Goal: Task Accomplishment & Management: Use online tool/utility

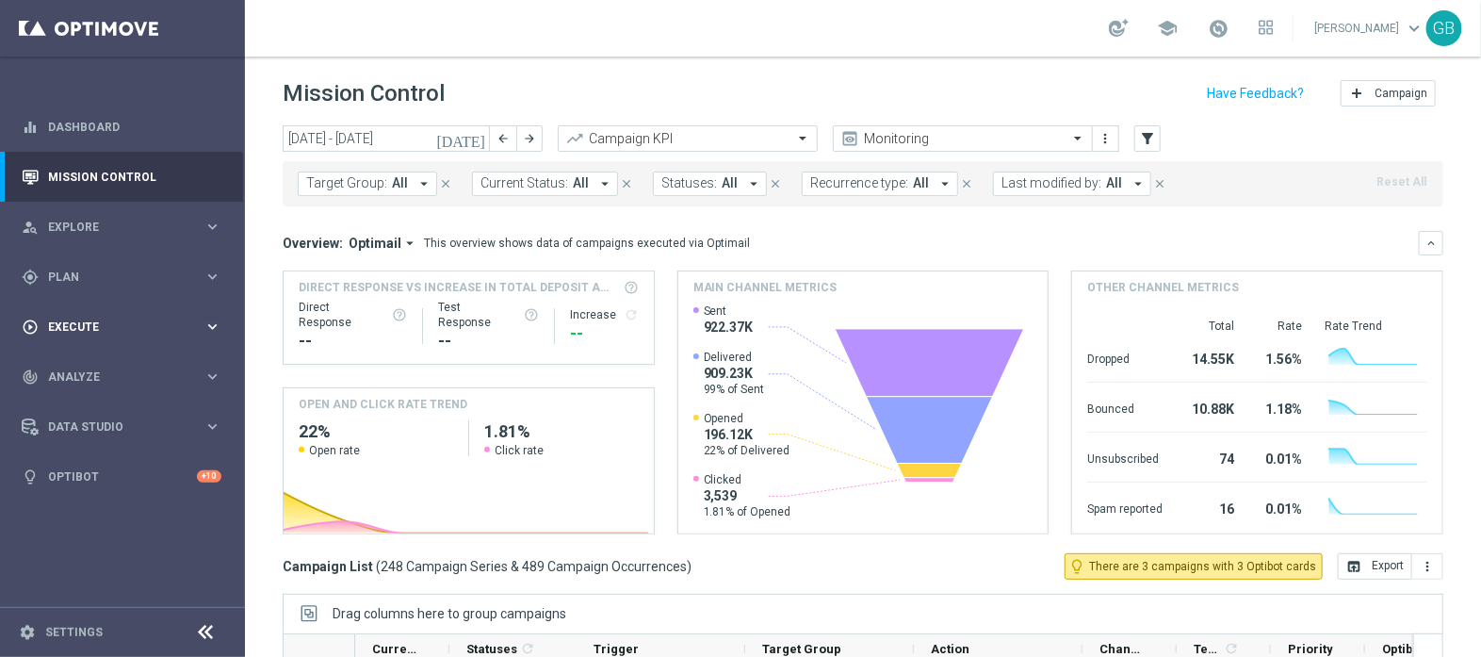
click at [159, 321] on span "Execute" at bounding box center [125, 326] width 155 height 11
click at [124, 321] on span "Execute" at bounding box center [125, 326] width 155 height 11
click at [184, 280] on span "Plan" at bounding box center [125, 276] width 155 height 11
click at [65, 398] on link "Streams" at bounding box center [122, 400] width 147 height 15
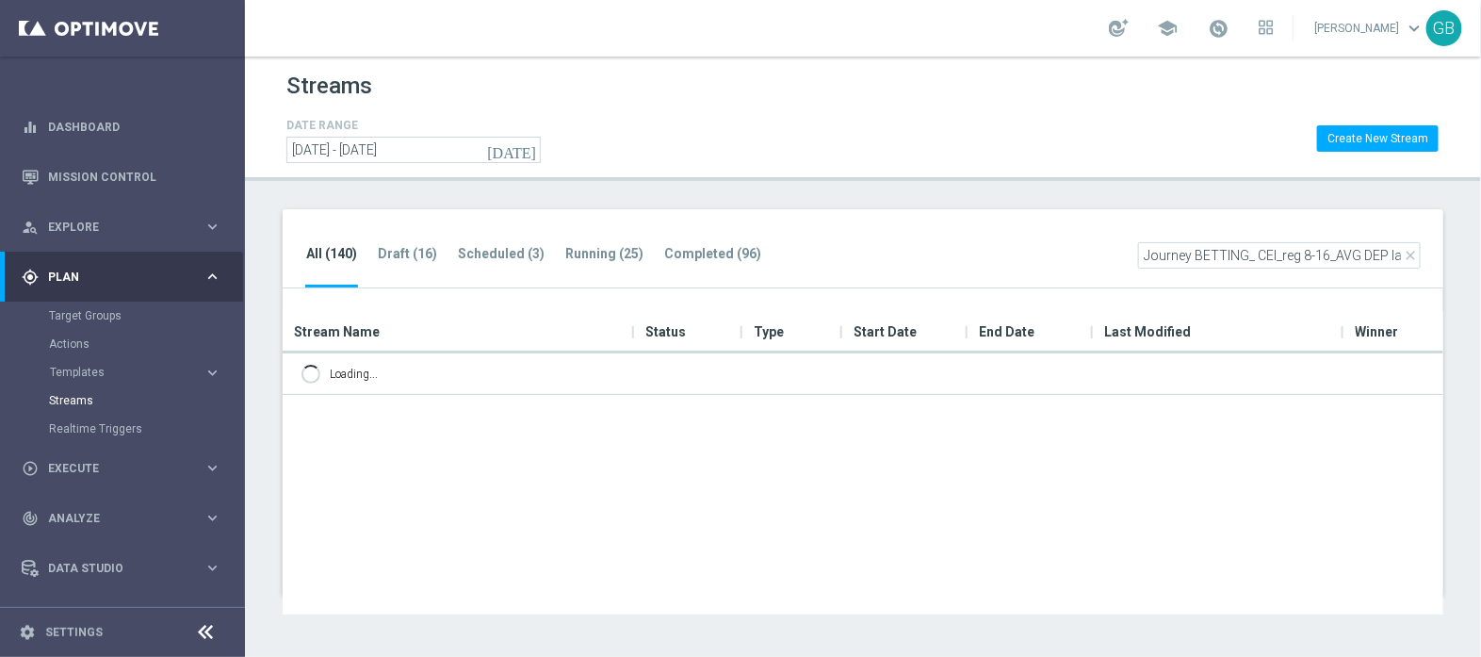
scroll to position [0, 31]
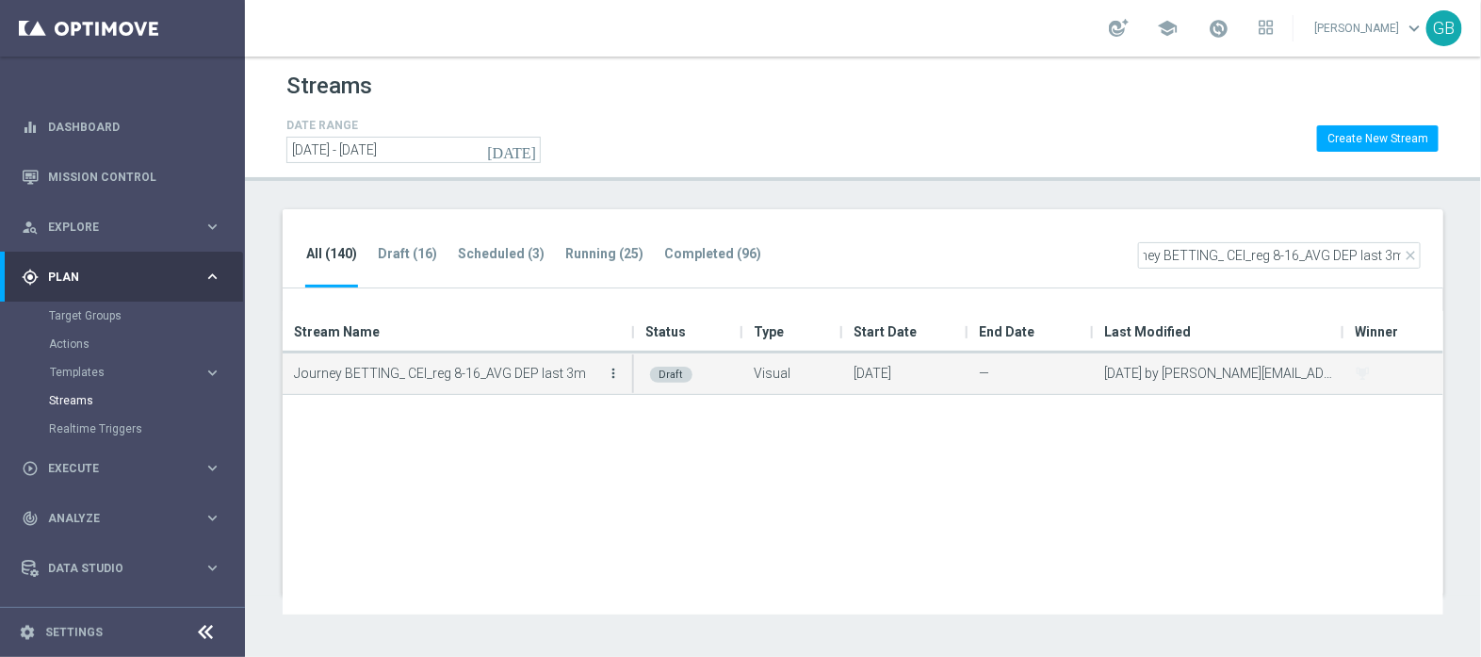
type input "Journey BETTING_ CEI_reg 8-16_AVG DEP last 3m"
click at [615, 372] on icon "more_vert" at bounding box center [614, 373] width 15 height 15
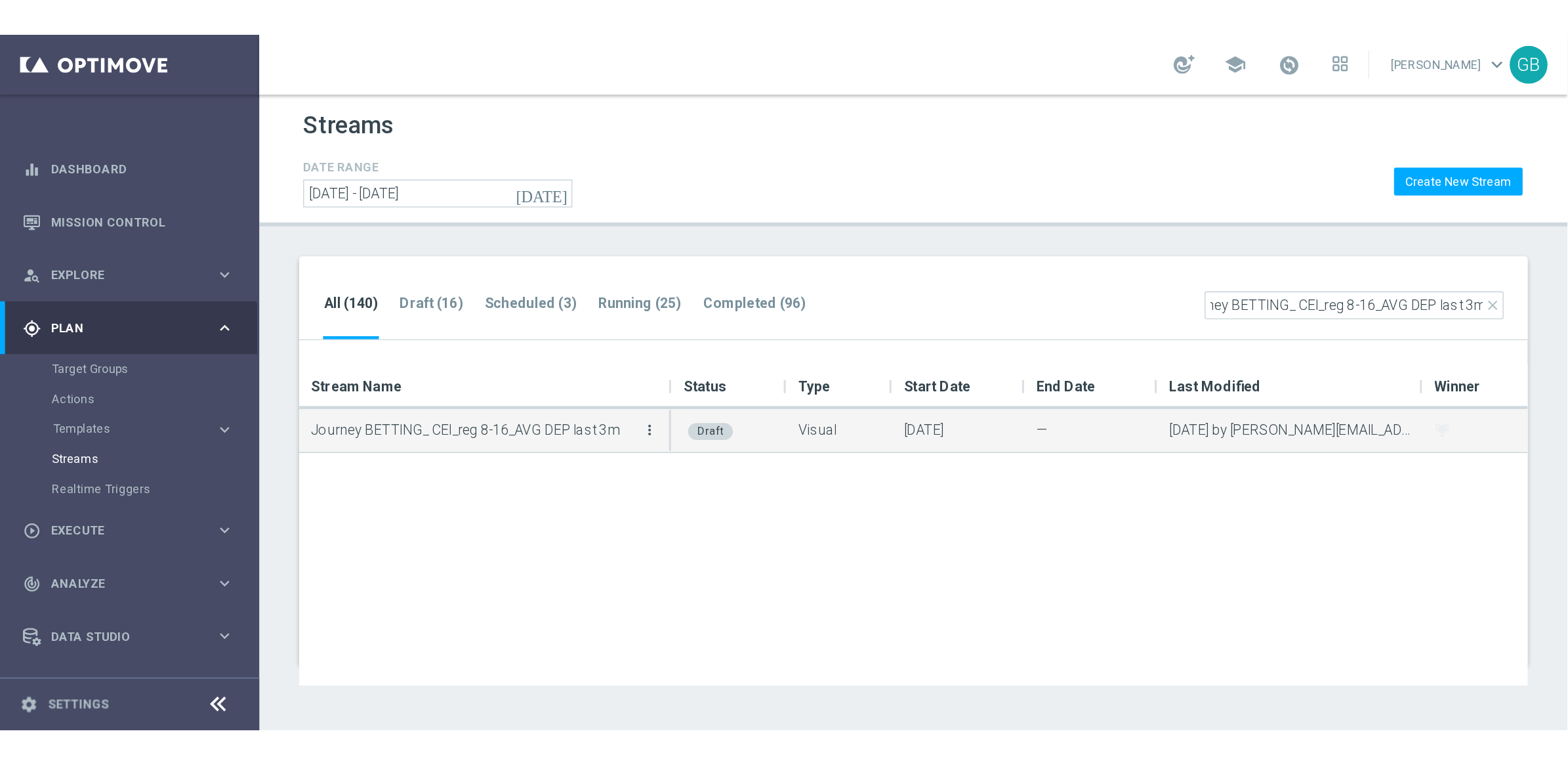
scroll to position [0, 0]
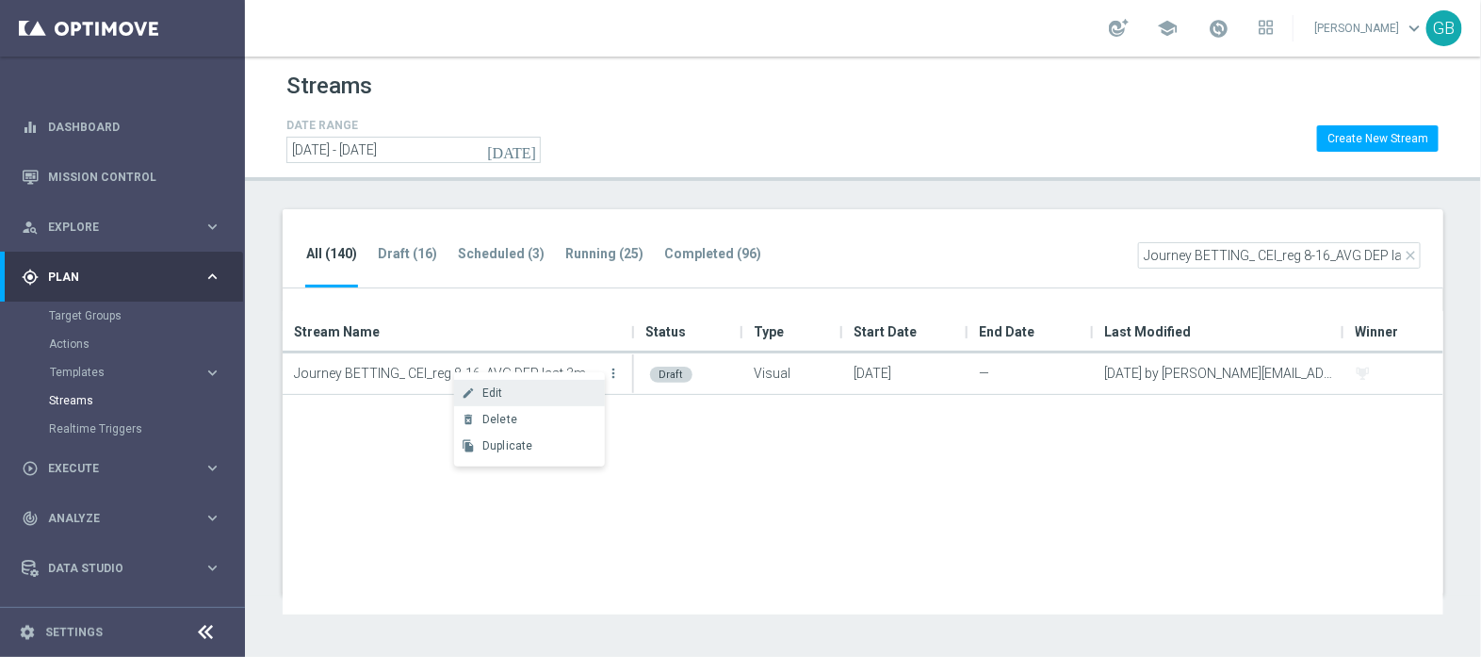
click at [566, 387] on div "Edit" at bounding box center [539, 392] width 114 height 13
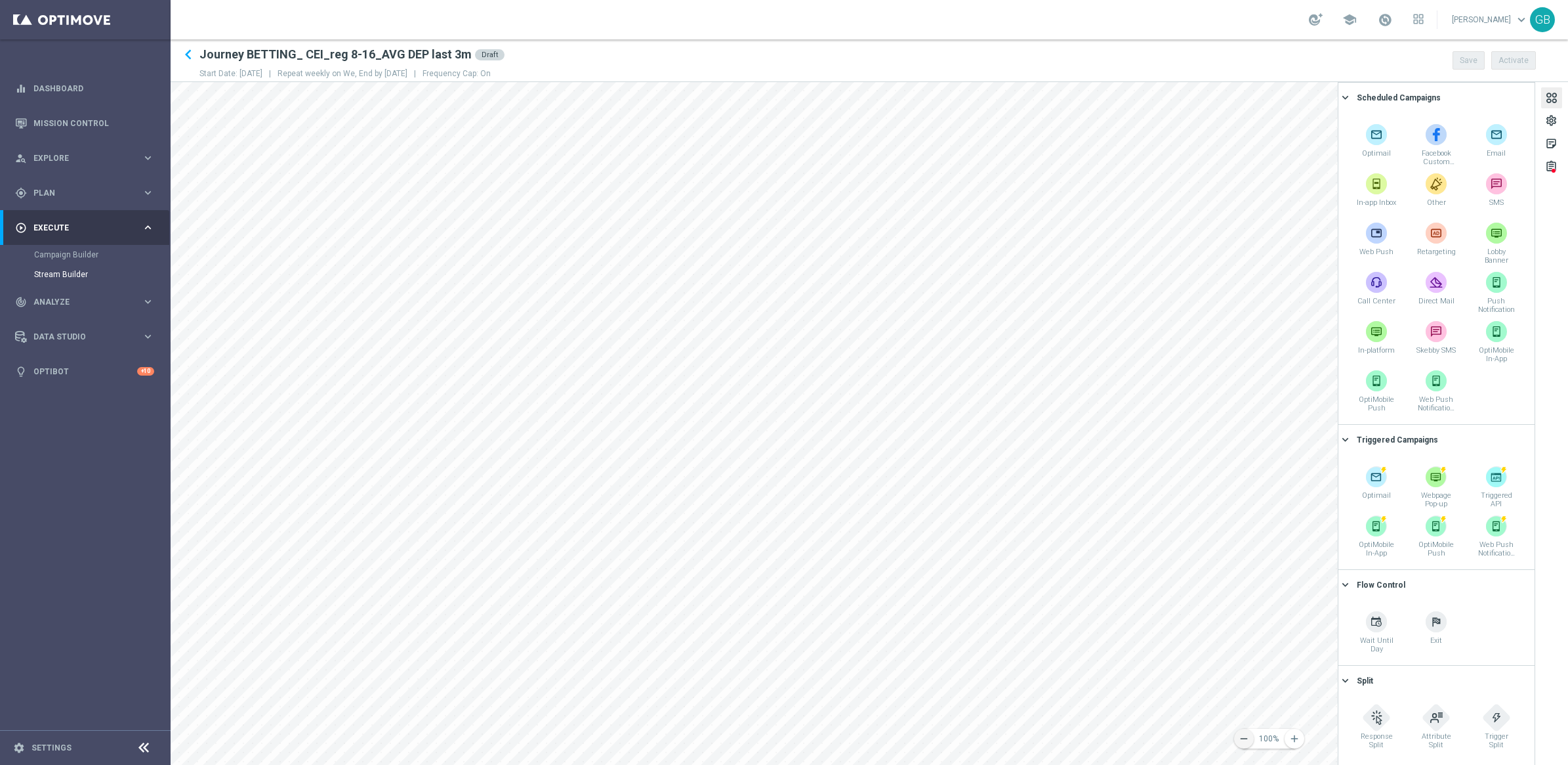
click at [824, 366] on icon "remove" at bounding box center [1244, 739] width 12 height 12
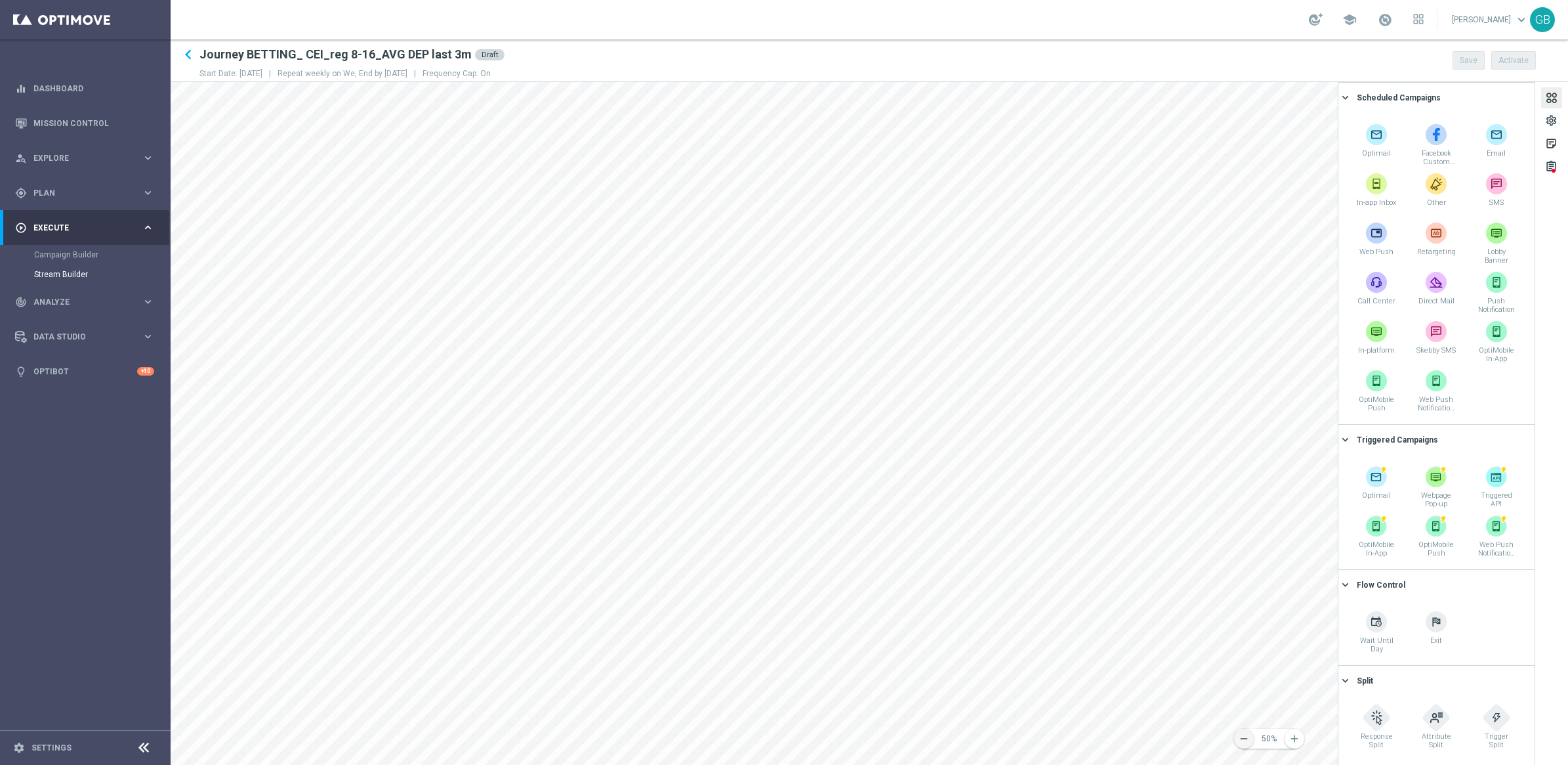
click at [824, 366] on icon "remove" at bounding box center [1244, 739] width 12 height 12
click at [113, 366] on main "equalizer Dashboard Mission Control" at bounding box center [784, 382] width 1568 height 765
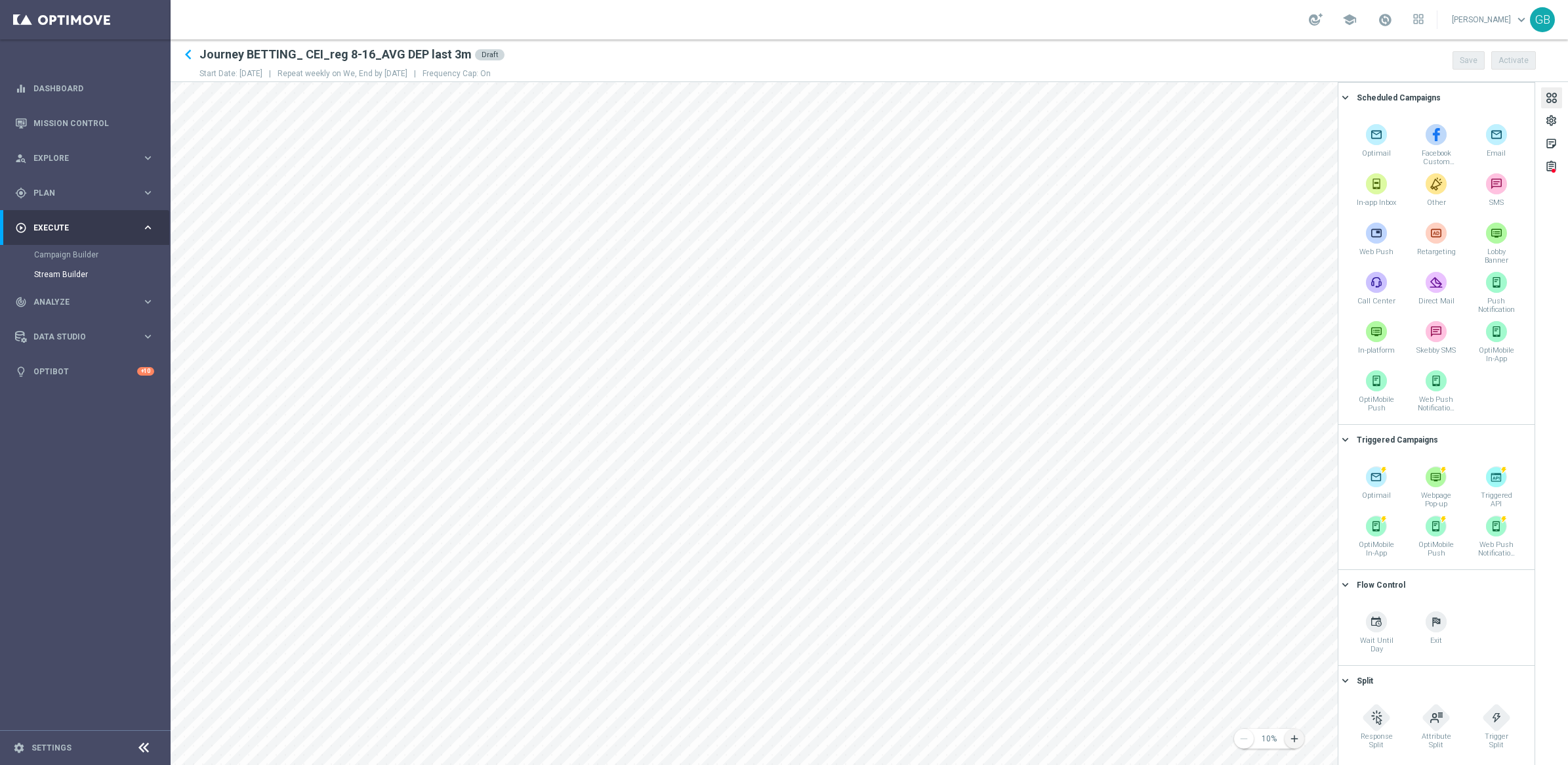
click at [824, 366] on icon "add" at bounding box center [1294, 739] width 12 height 12
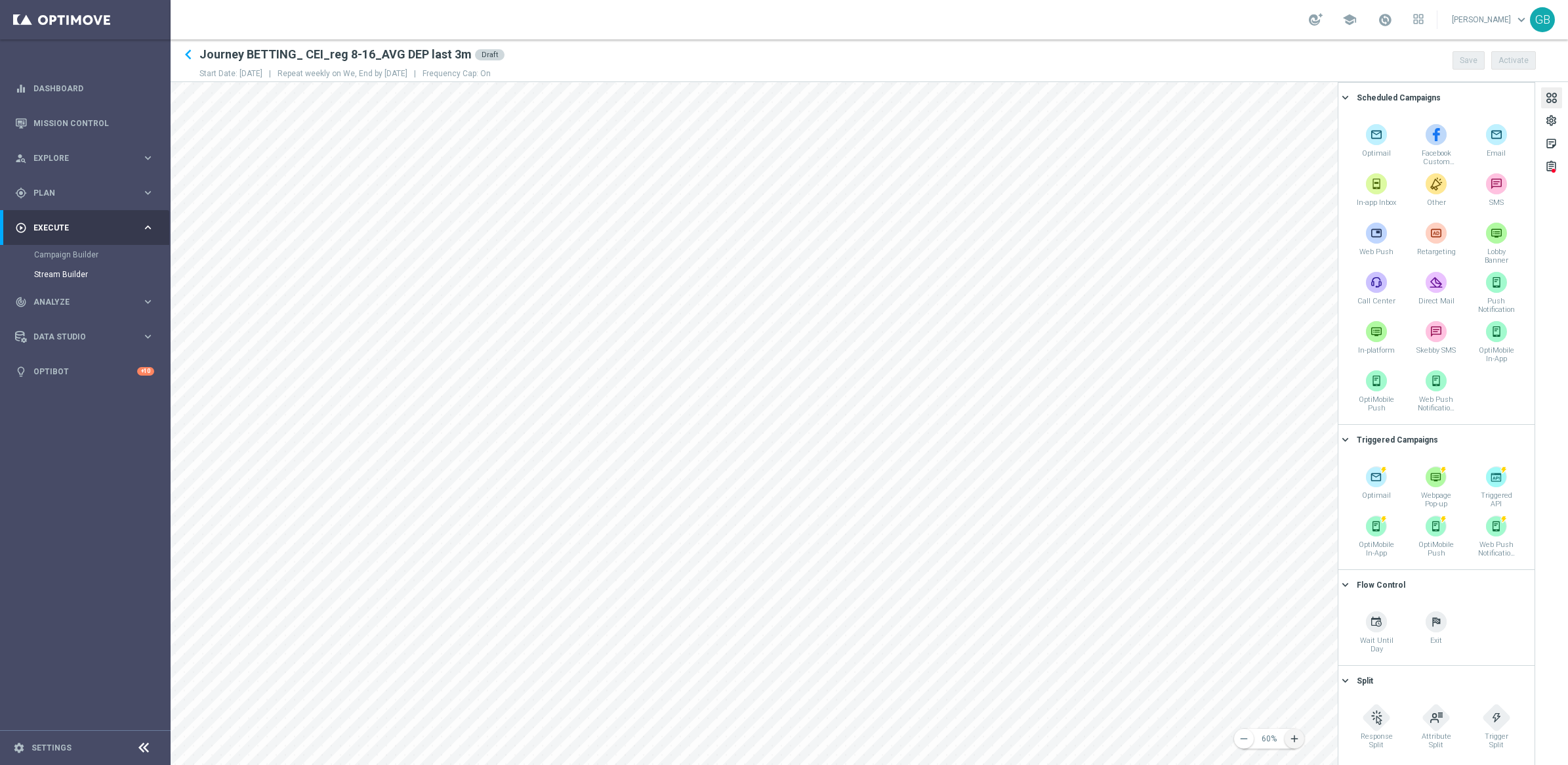
click at [824, 366] on icon "add" at bounding box center [1294, 739] width 12 height 12
click at [168, 366] on main "equalizer Dashboard Mission Control" at bounding box center [784, 382] width 1568 height 765
click at [824, 165] on div "assignment" at bounding box center [1551, 169] width 13 height 17
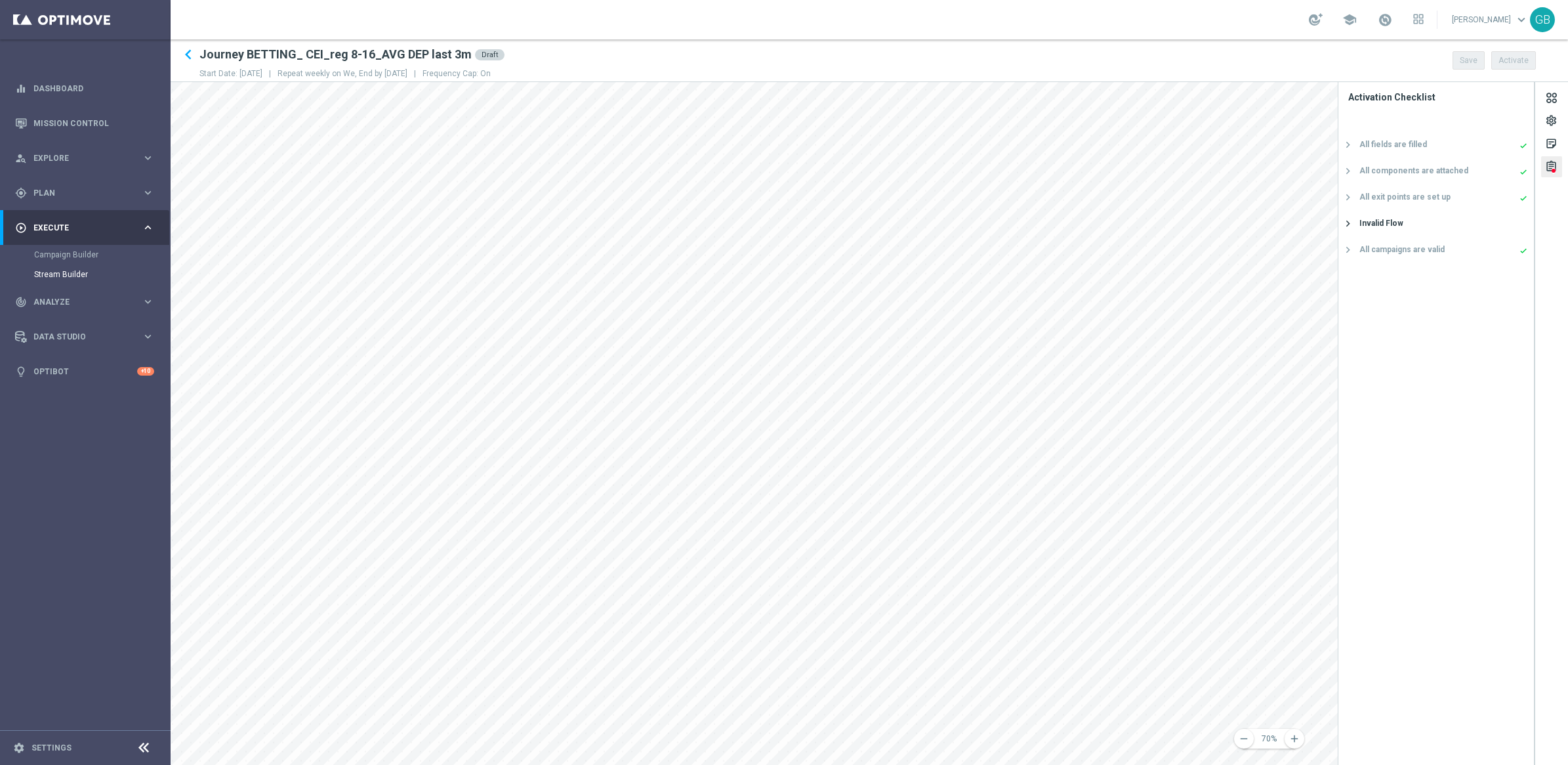
click at [824, 223] on div "Invalid Flow" at bounding box center [1381, 223] width 44 height 12
click at [126, 299] on span "Analyze" at bounding box center [87, 302] width 108 height 8
click at [74, 255] on div "track_changes Analyze keyboard_arrow_right" at bounding box center [84, 262] width 169 height 35
click at [87, 227] on span "Execute" at bounding box center [87, 227] width 108 height 8
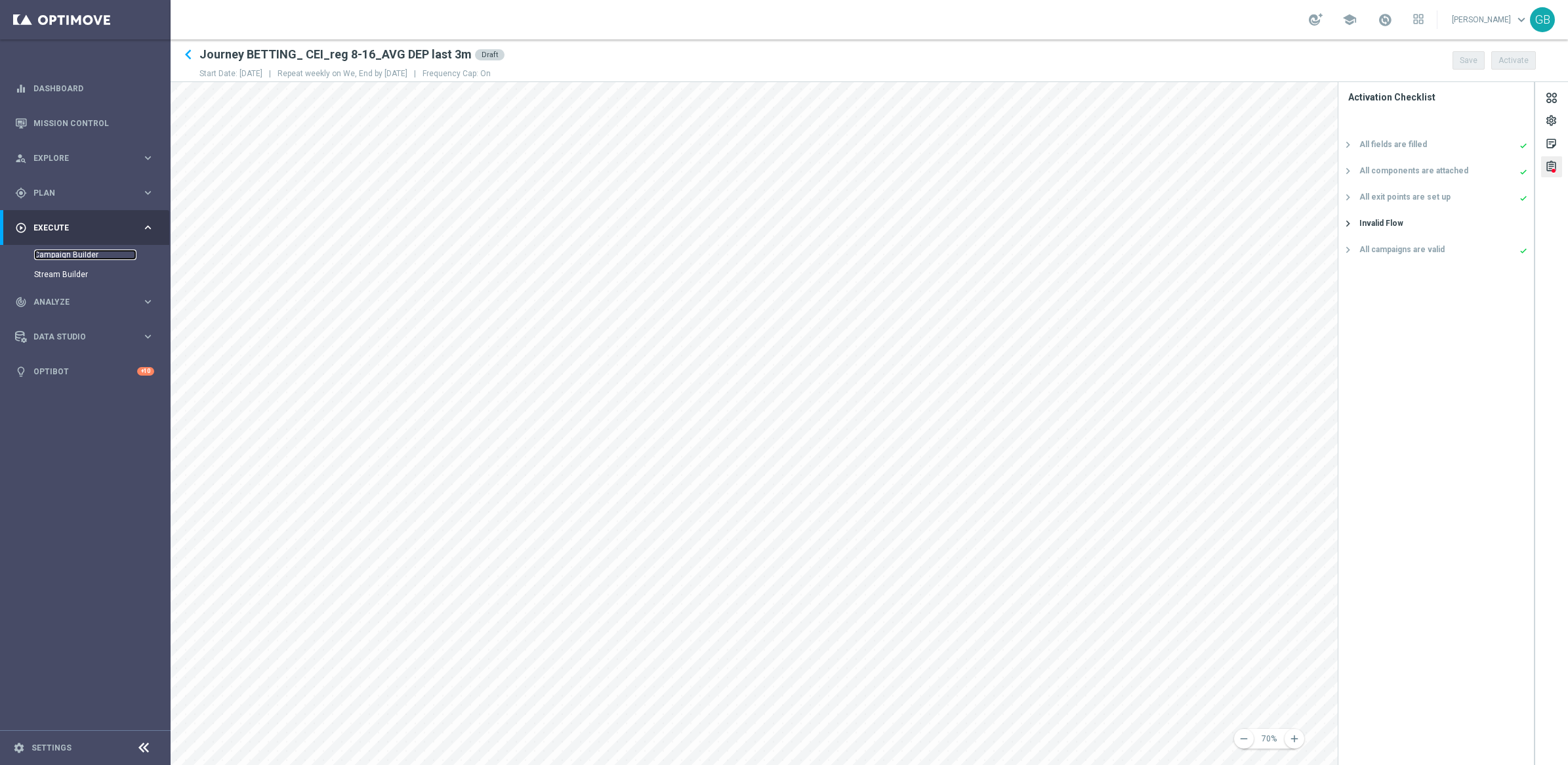
click at [86, 254] on link "Campaign Builder" at bounding box center [85, 254] width 102 height 10
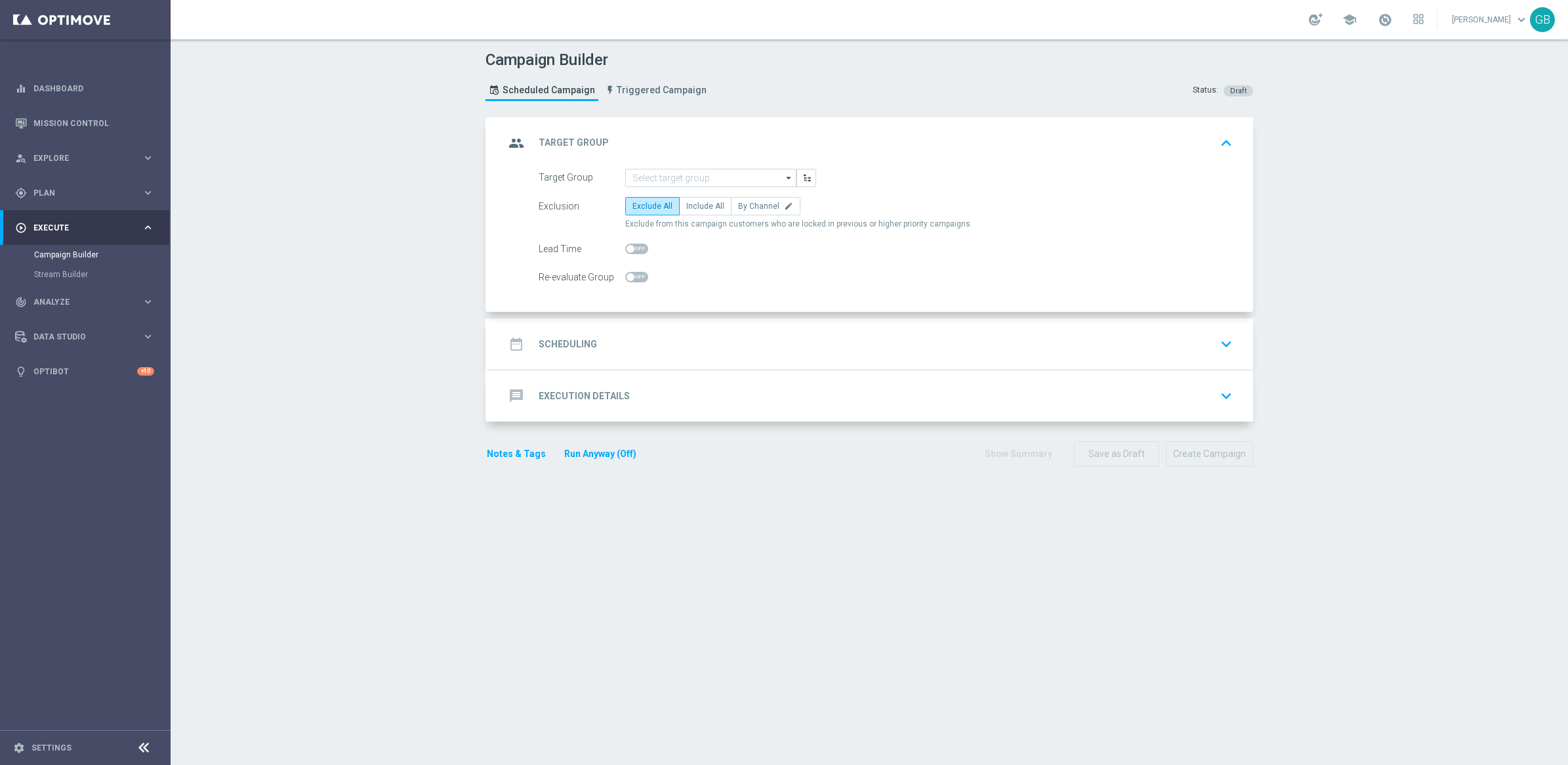
click at [634, 366] on div "message Execution Details keyboard_arrow_down" at bounding box center [871, 396] width 732 height 25
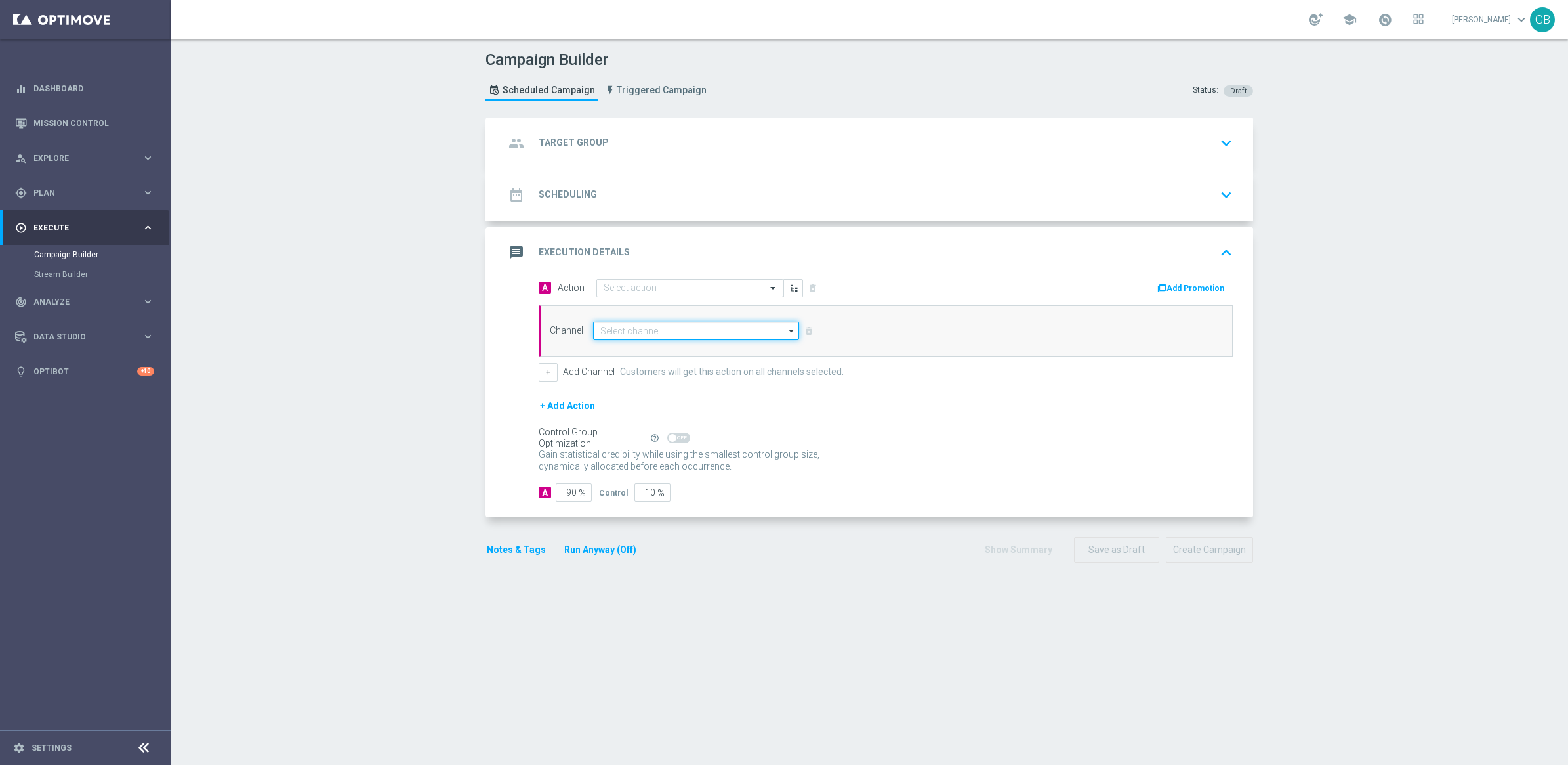
click at [660, 336] on input at bounding box center [696, 331] width 206 height 18
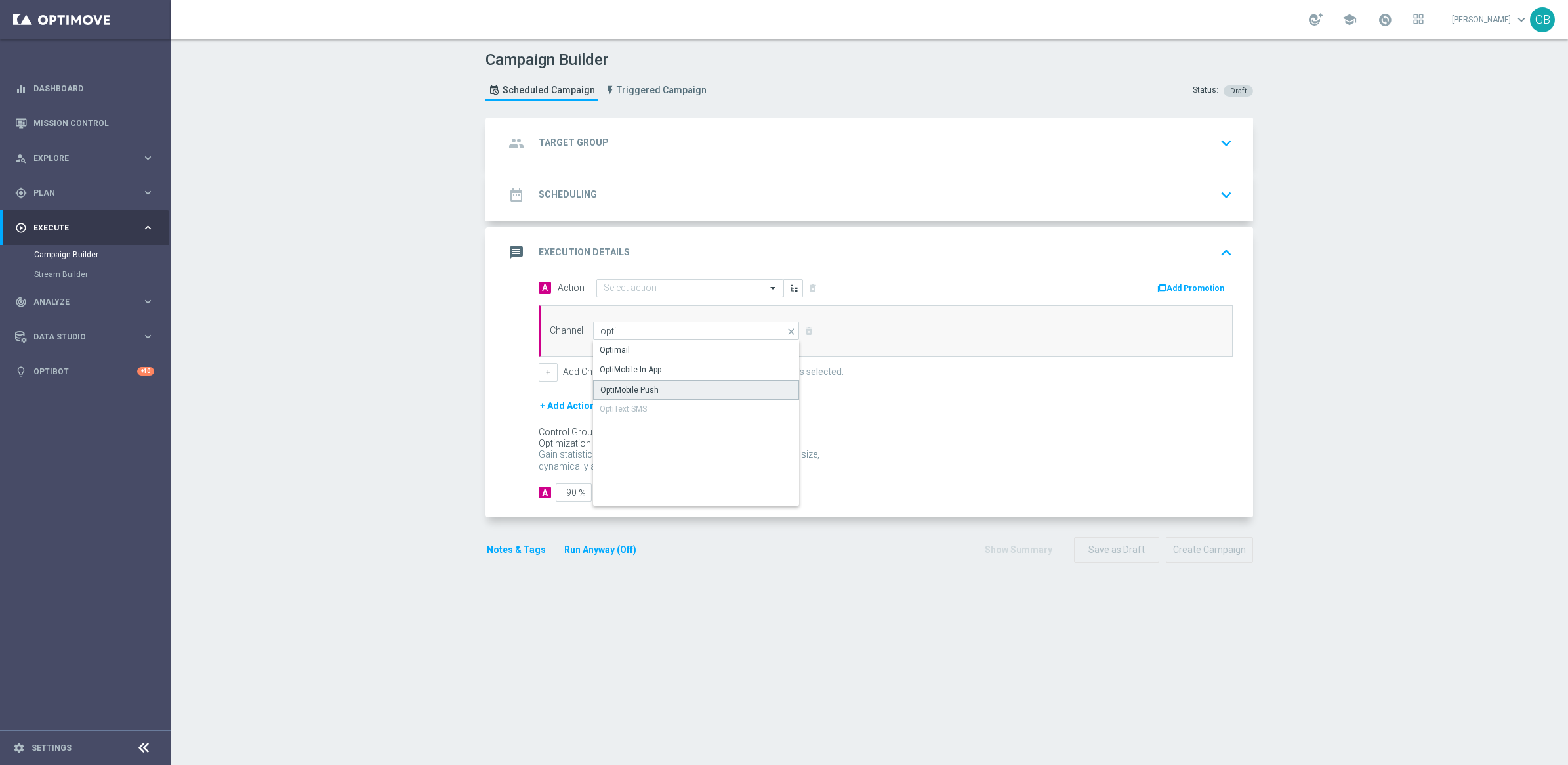
click at [631, 366] on div "OptiMobile Push" at bounding box center [629, 389] width 58 height 12
type input "OptiMobile Push"
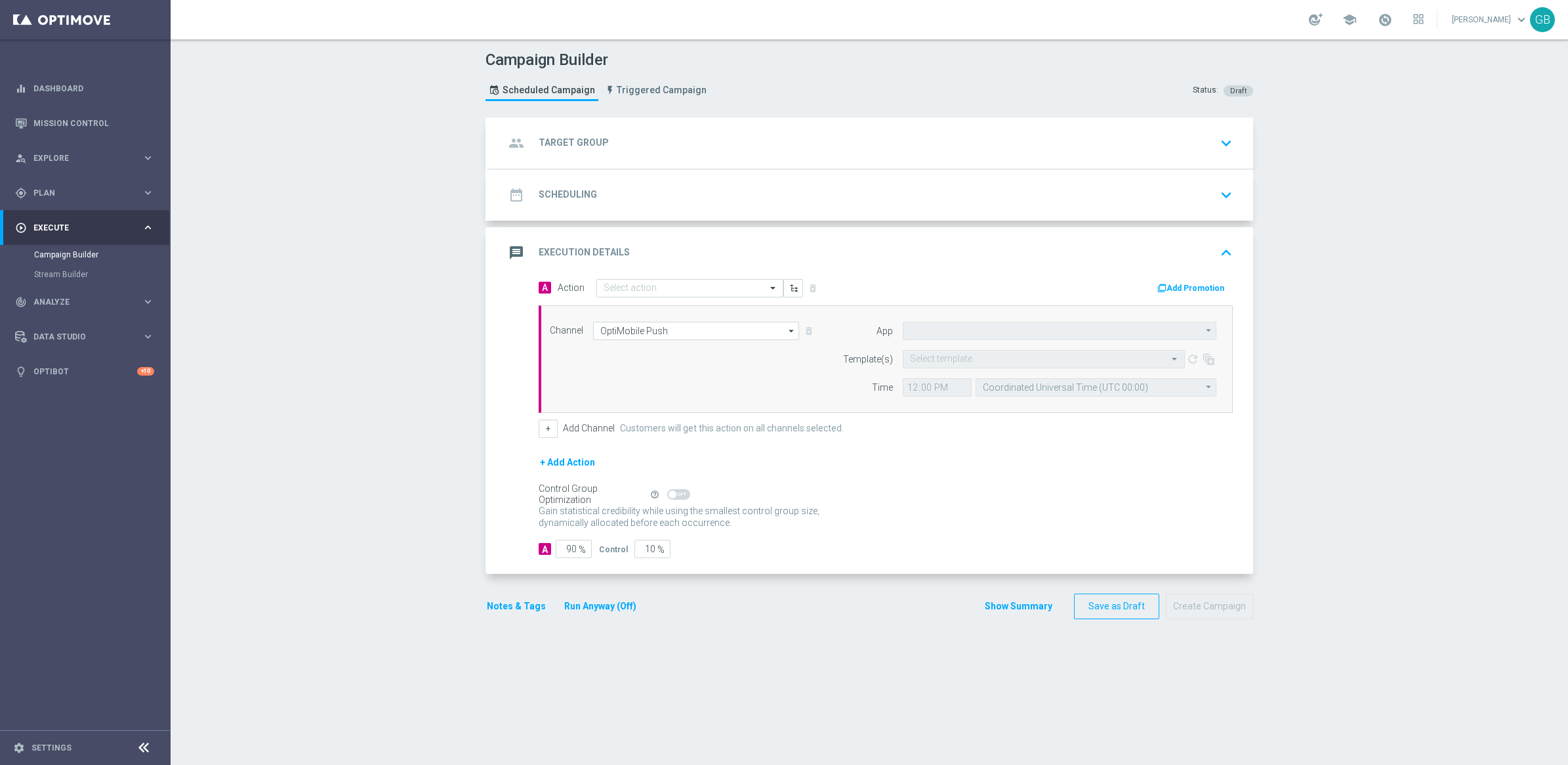
type input "Sisal Poker App"
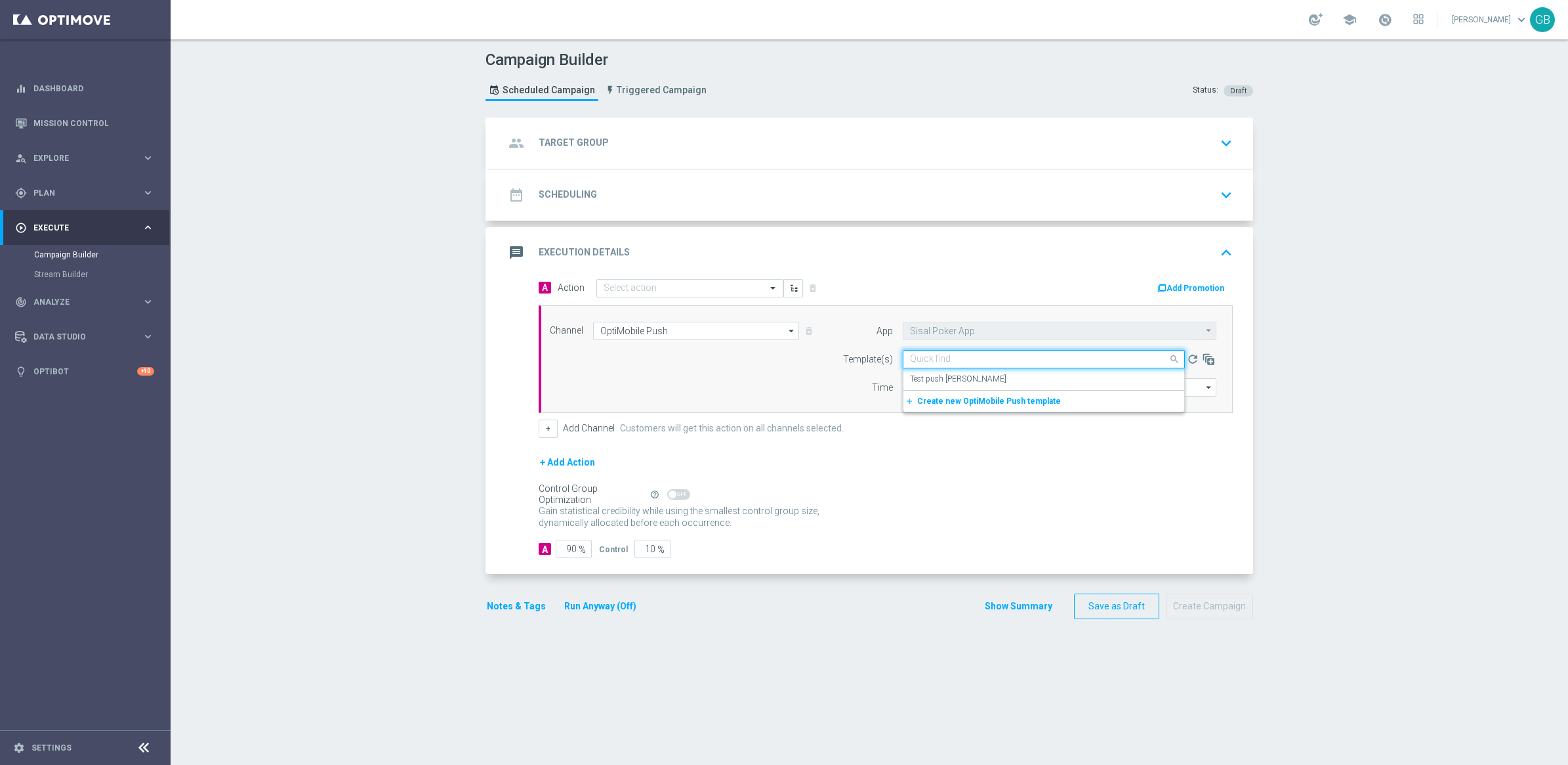
click at [824, 355] on input "text" at bounding box center [1030, 360] width 242 height 11
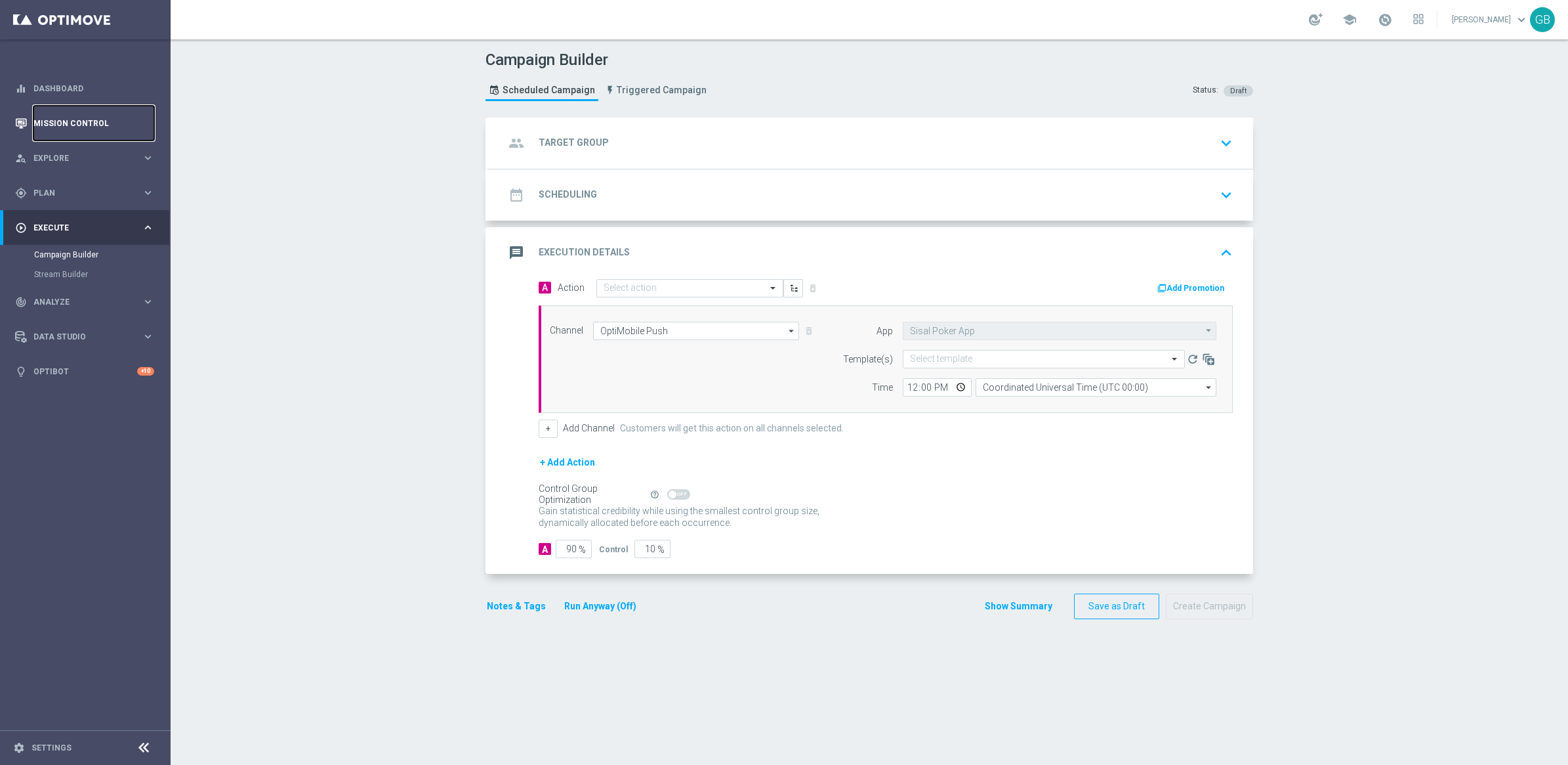
click at [52, 122] on link "Mission Control" at bounding box center [93, 123] width 120 height 35
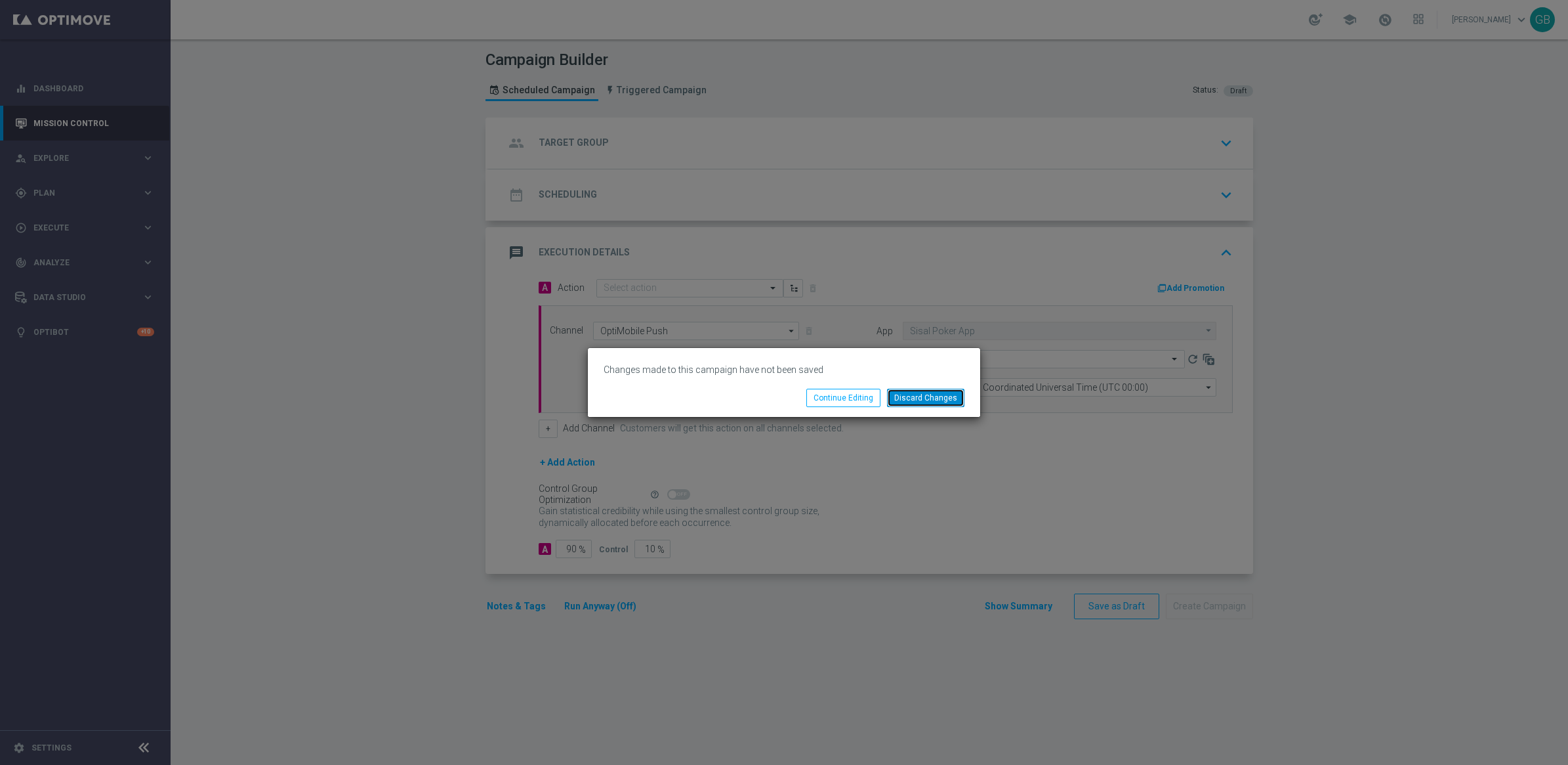
click at [824, 366] on button "Discard Changes" at bounding box center [925, 398] width 77 height 18
